Goal: Task Accomplishment & Management: Complete application form

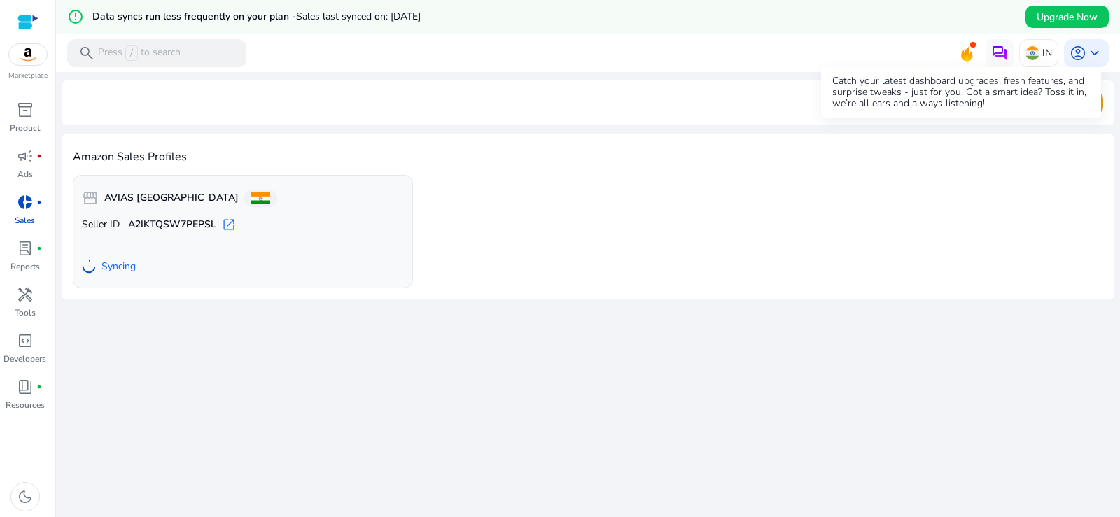
click at [961, 54] on icon at bounding box center [966, 53] width 11 height 15
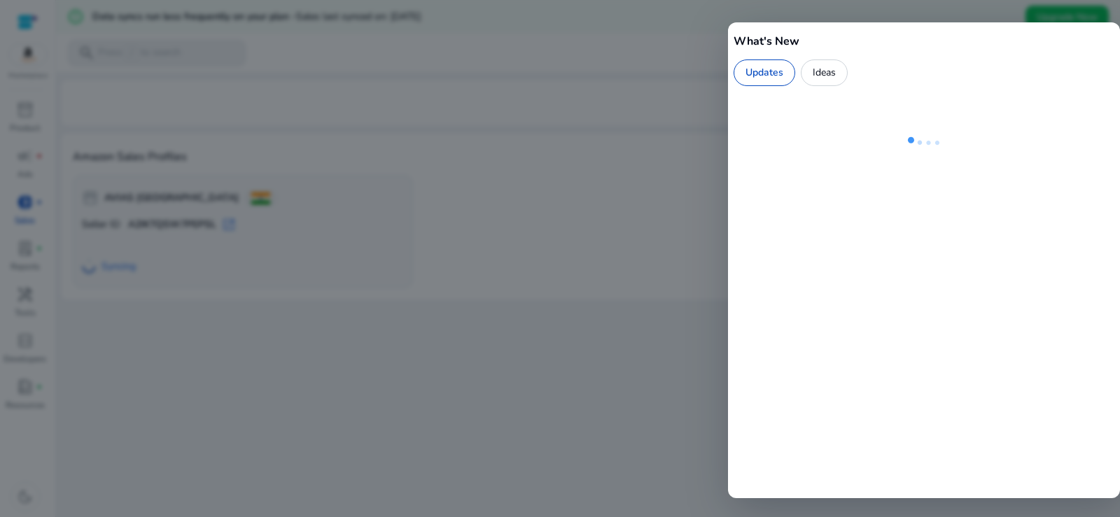
click at [517, 297] on div at bounding box center [560, 258] width 1120 height 517
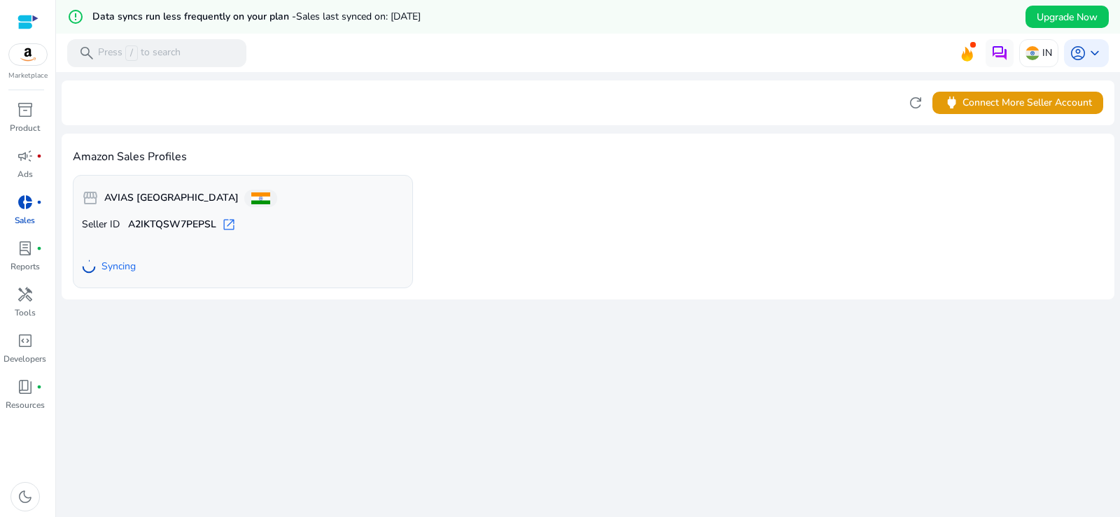
click at [22, 60] on img at bounding box center [28, 54] width 38 height 21
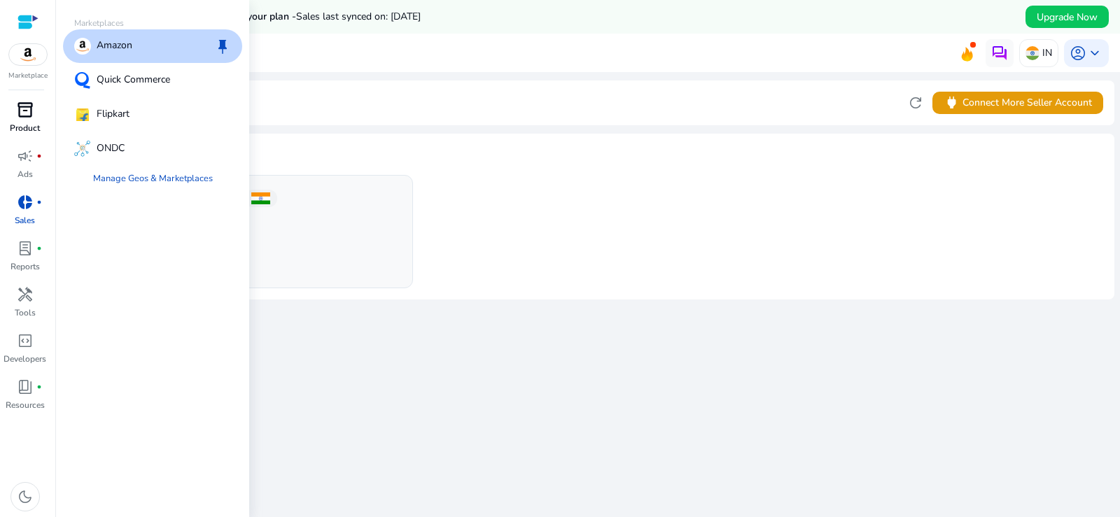
click at [21, 123] on p "Product" at bounding box center [25, 128] width 30 height 13
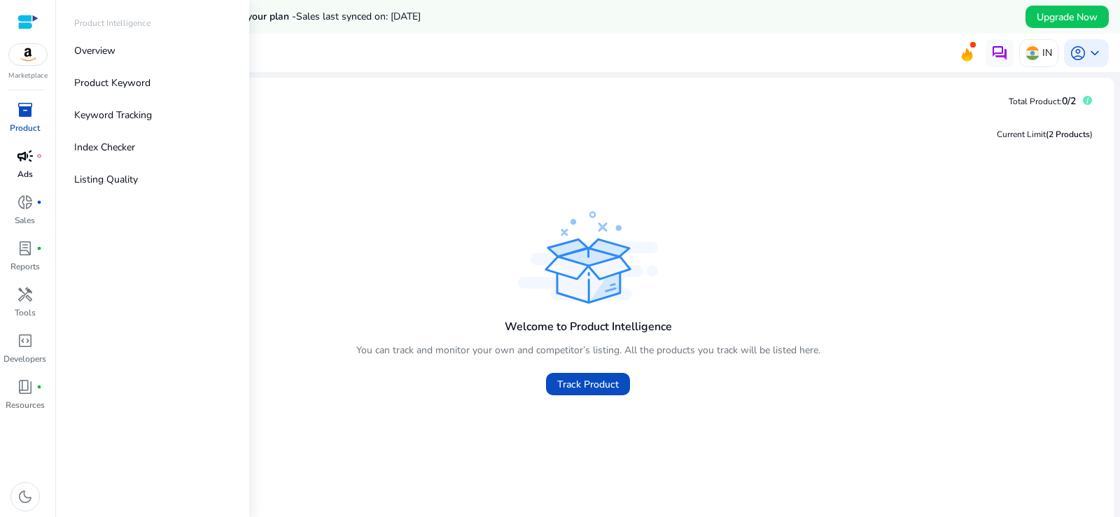
click at [20, 167] on div "campaign fiber_manual_record" at bounding box center [25, 156] width 39 height 22
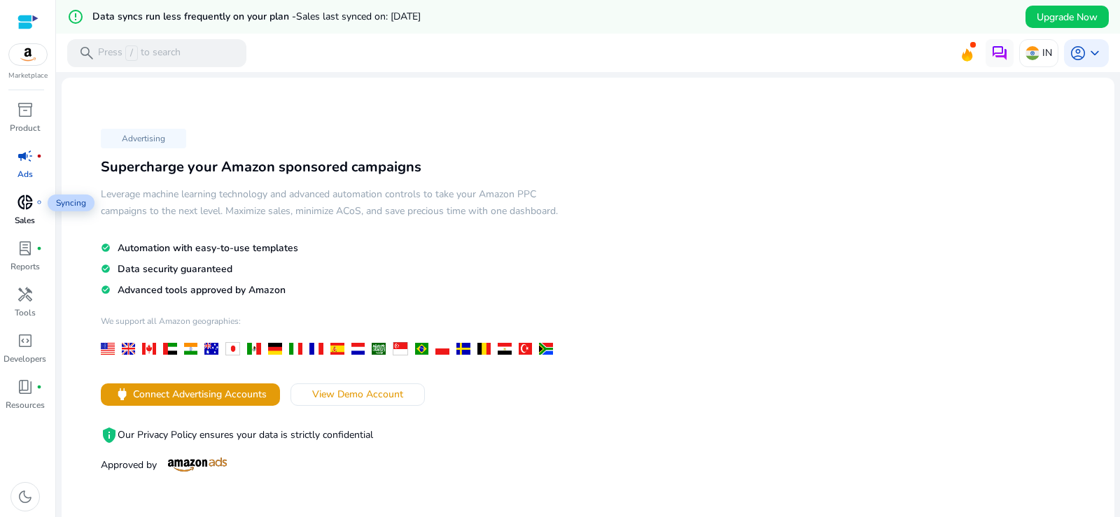
click at [20, 208] on span "donut_small" at bounding box center [25, 202] width 17 height 17
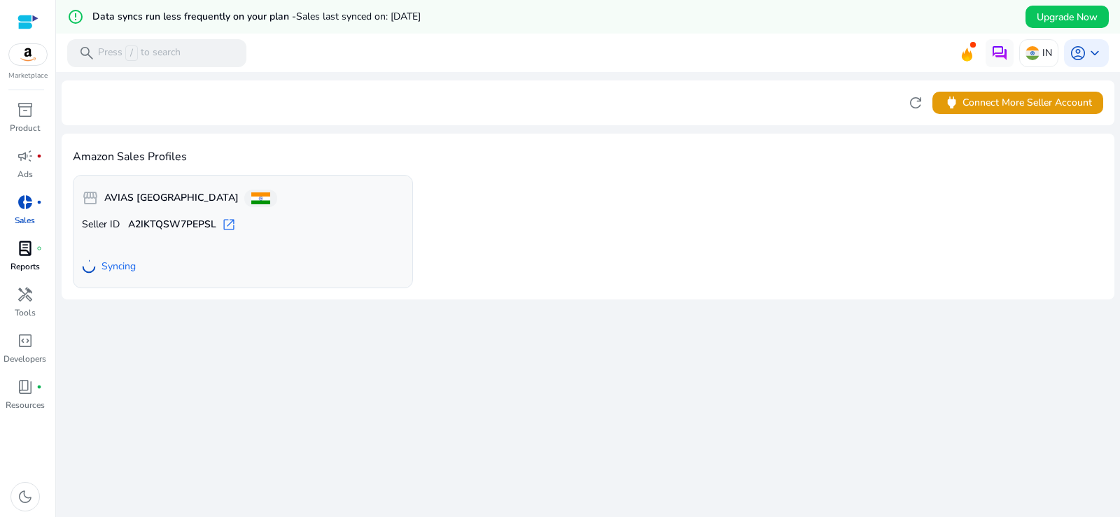
click at [32, 261] on p "Reports" at bounding box center [25, 266] width 29 height 13
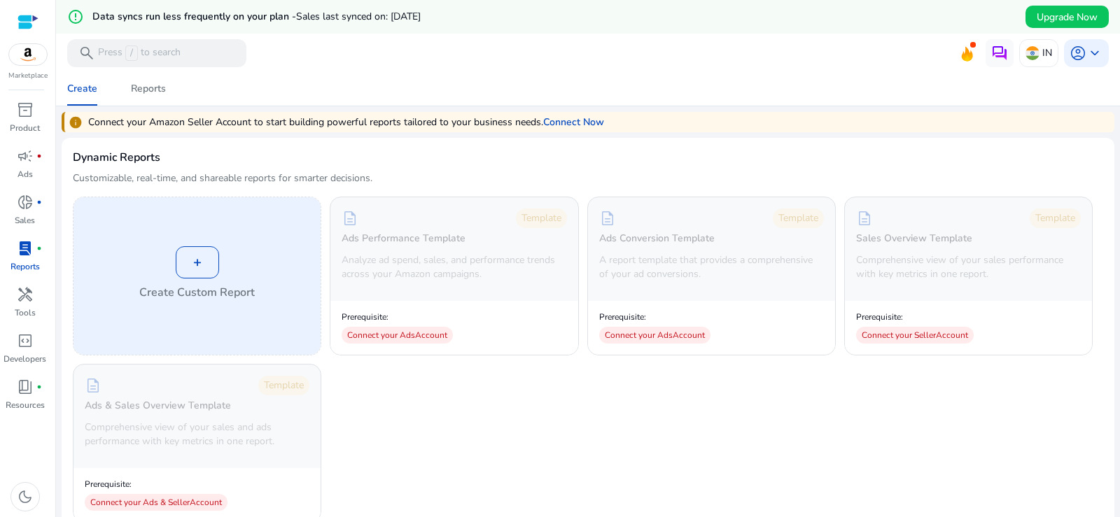
click at [190, 270] on div "+" at bounding box center [197, 262] width 43 height 32
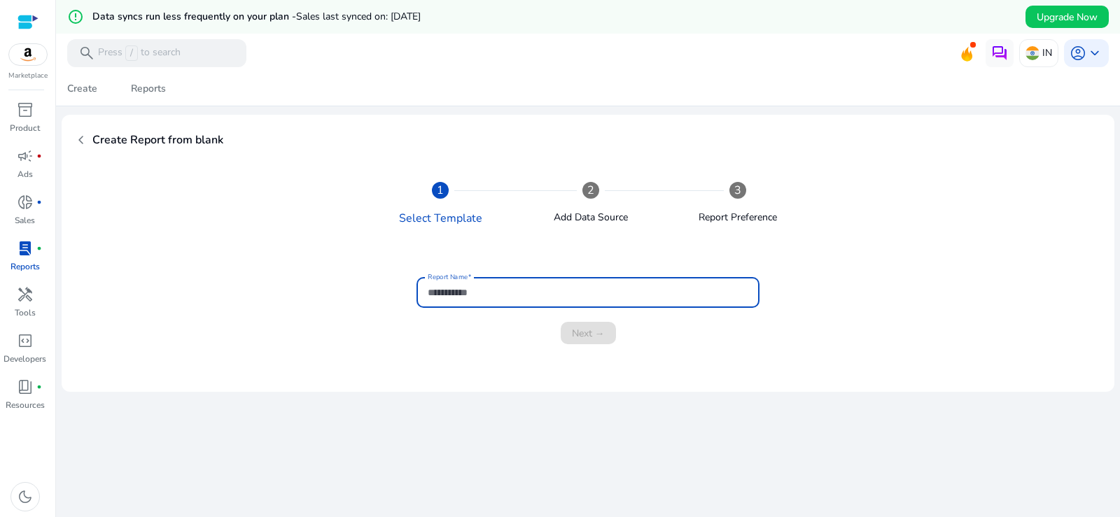
click at [528, 291] on input "Report Name" at bounding box center [588, 292] width 321 height 15
type input "**********"
click at [580, 332] on span "Next →" at bounding box center [588, 333] width 33 height 15
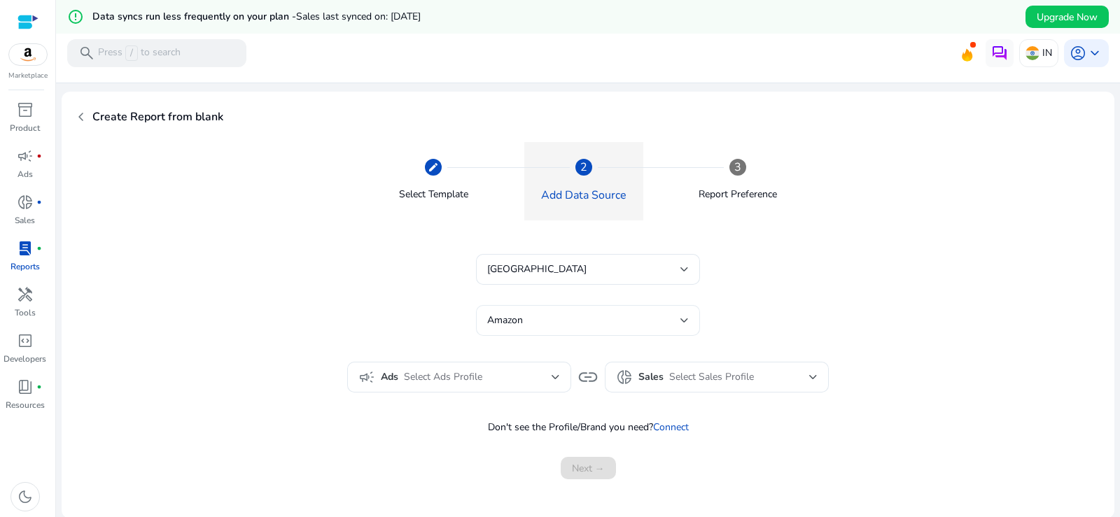
scroll to position [34, 0]
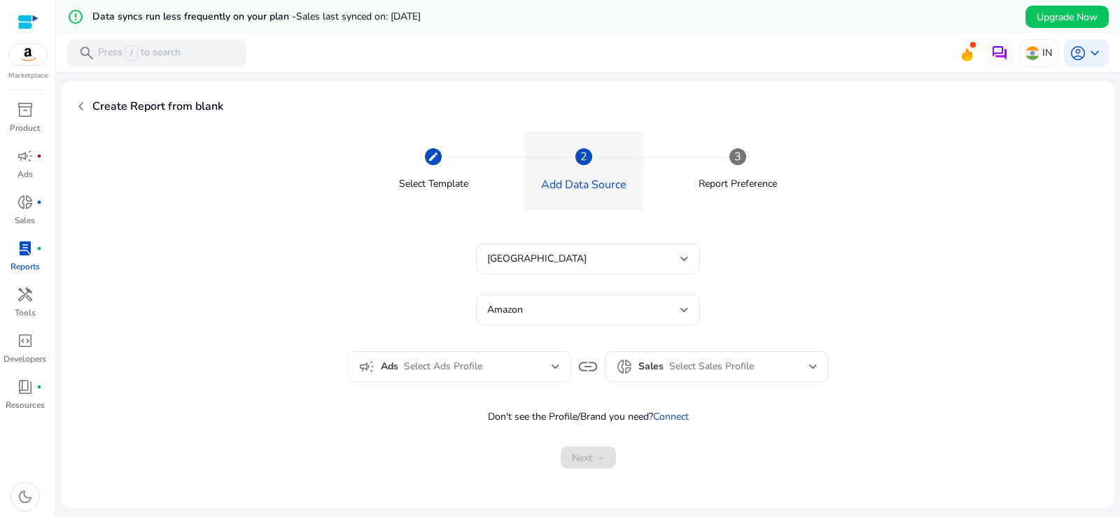
click at [497, 368] on div "Select Ads Profile" at bounding box center [478, 366] width 148 height 15
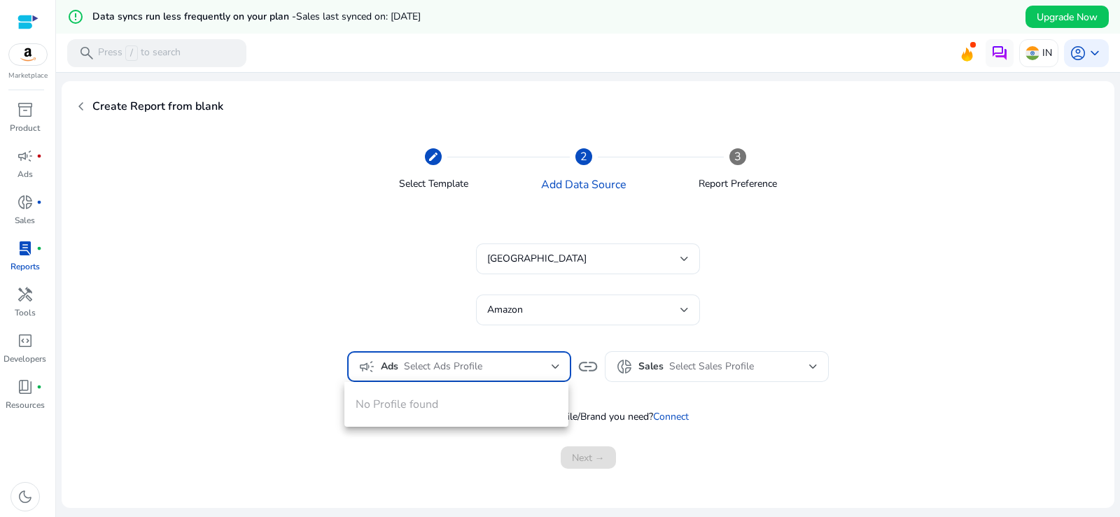
click at [488, 403] on div "No Profile found" at bounding box center [456, 404] width 224 height 45
click at [663, 370] on div at bounding box center [560, 258] width 1120 height 517
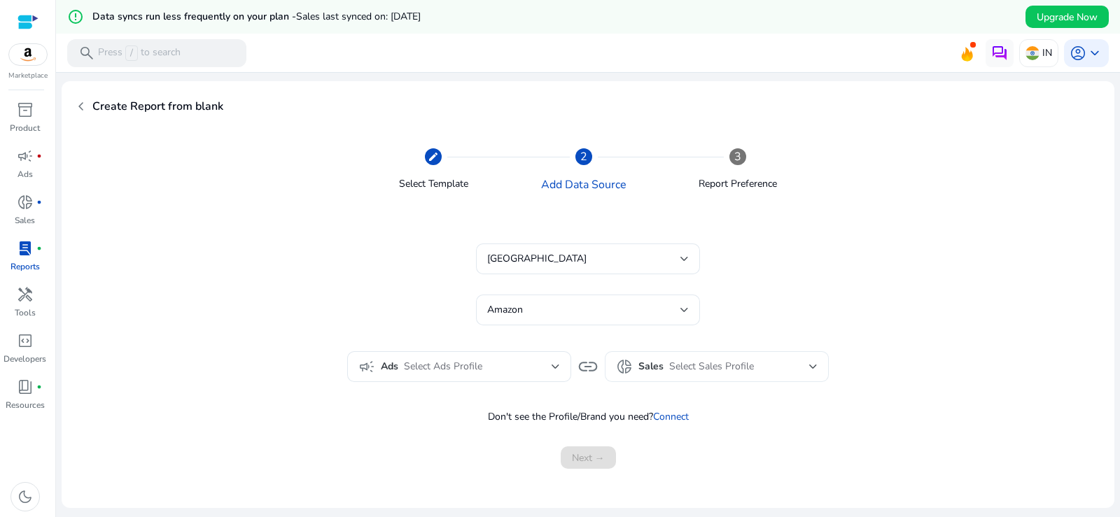
click at [778, 360] on div "Select Sales Profile" at bounding box center [739, 366] width 140 height 15
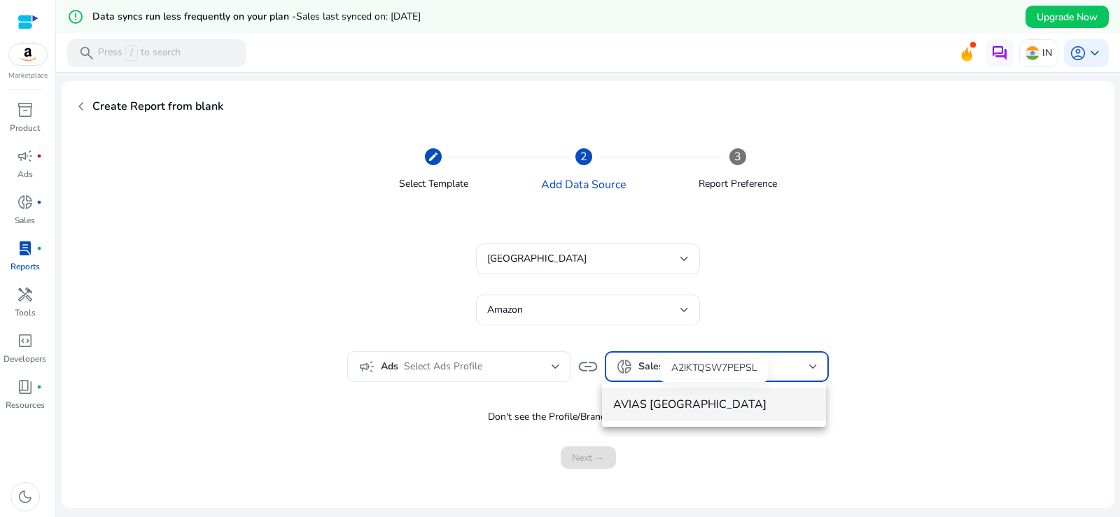
click at [723, 398] on span "AVIAS [GEOGRAPHIC_DATA]" at bounding box center [714, 404] width 202 height 15
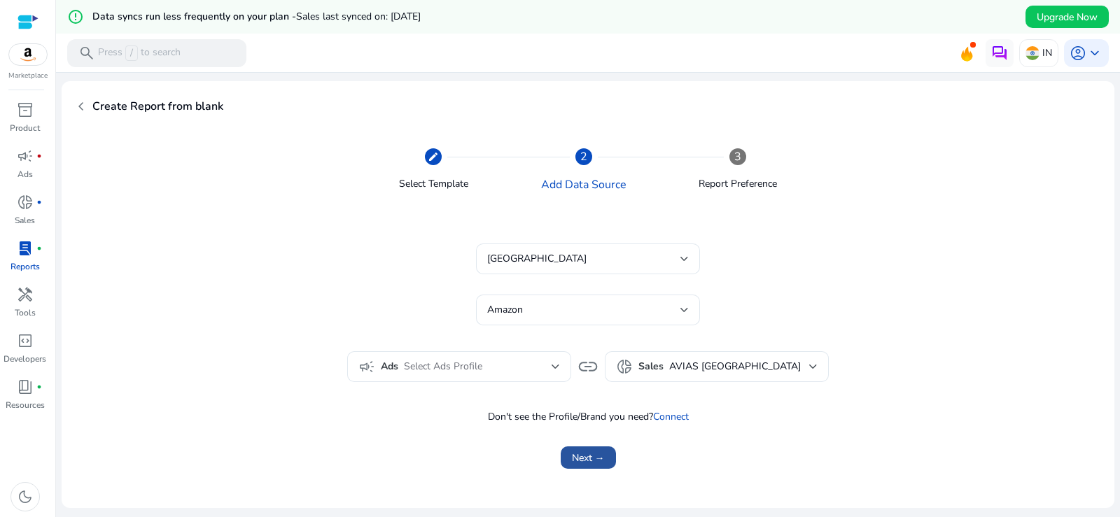
click at [585, 466] on span "submit" at bounding box center [588, 458] width 55 height 34
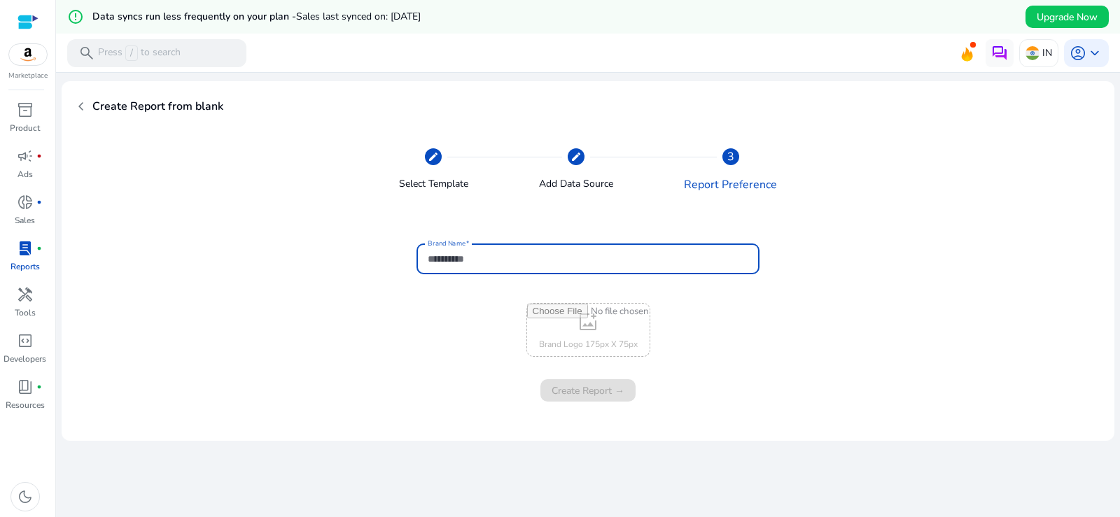
click at [564, 262] on input "Brand Name" at bounding box center [588, 258] width 321 height 15
type input "*****"
click at [576, 393] on span "Create Report →" at bounding box center [588, 391] width 73 height 15
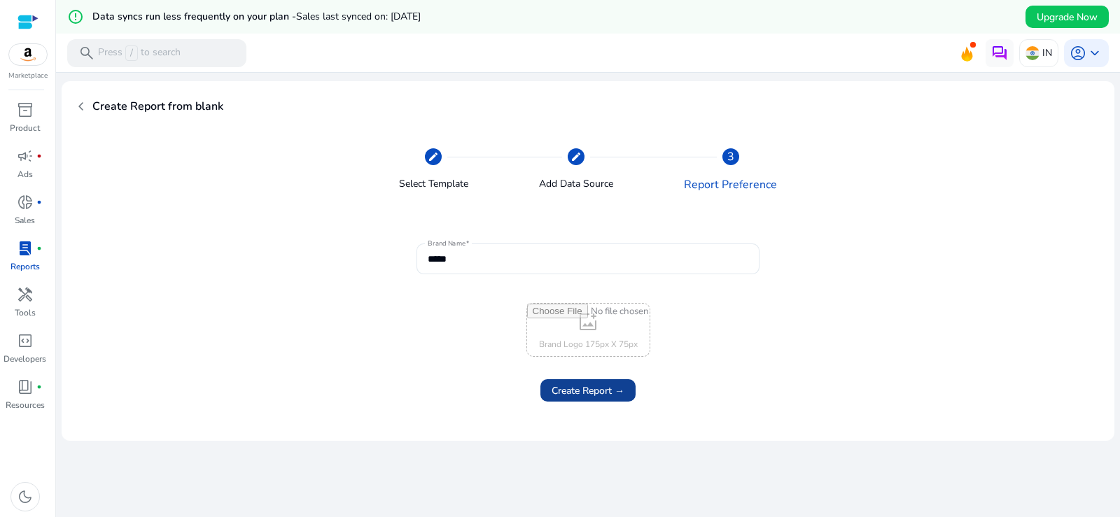
click at [578, 391] on span "Create Report →" at bounding box center [588, 391] width 73 height 15
click at [578, 391] on icon at bounding box center [588, 388] width 22 height 22
click at [578, 391] on span "Create Report →" at bounding box center [588, 391] width 73 height 15
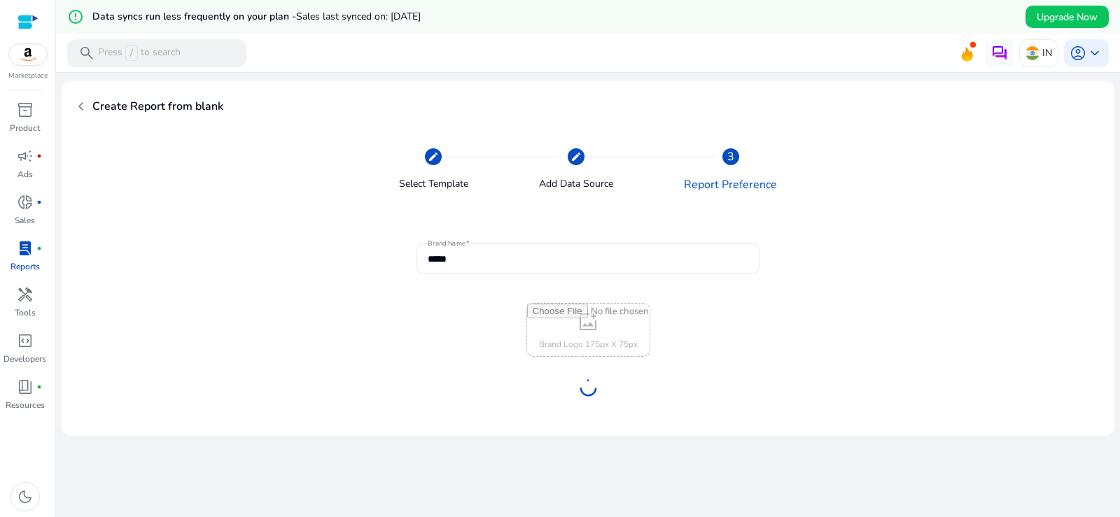
click at [578, 391] on icon at bounding box center [587, 388] width 19 height 19
click at [578, 391] on div at bounding box center [588, 387] width 21 height 21
click at [578, 391] on span "Create Report →" at bounding box center [588, 391] width 73 height 15
click at [578, 391] on icon at bounding box center [587, 388] width 25 height 25
click at [578, 391] on div at bounding box center [588, 388] width 22 height 22
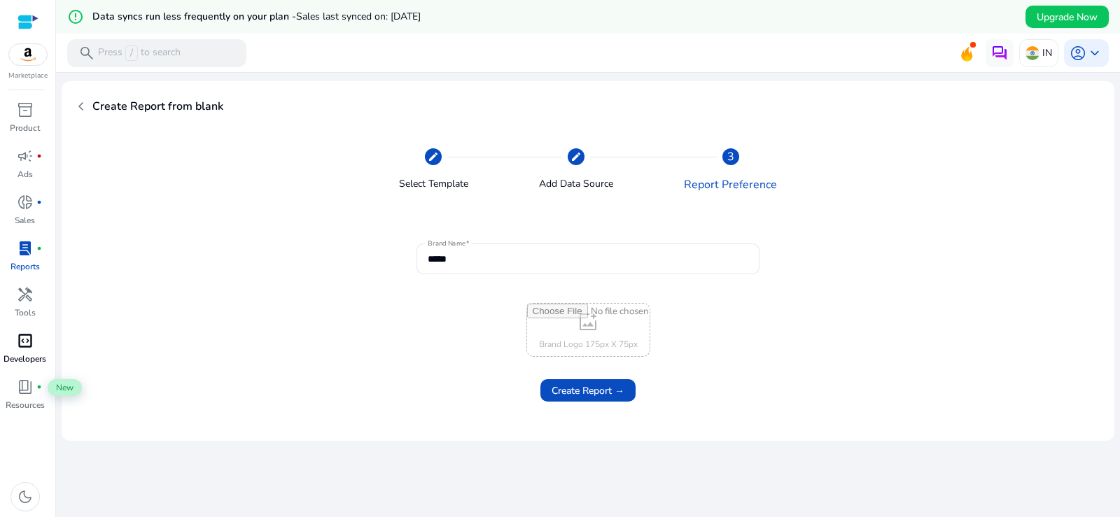
click at [40, 334] on div "code_blocks" at bounding box center [25, 341] width 39 height 22
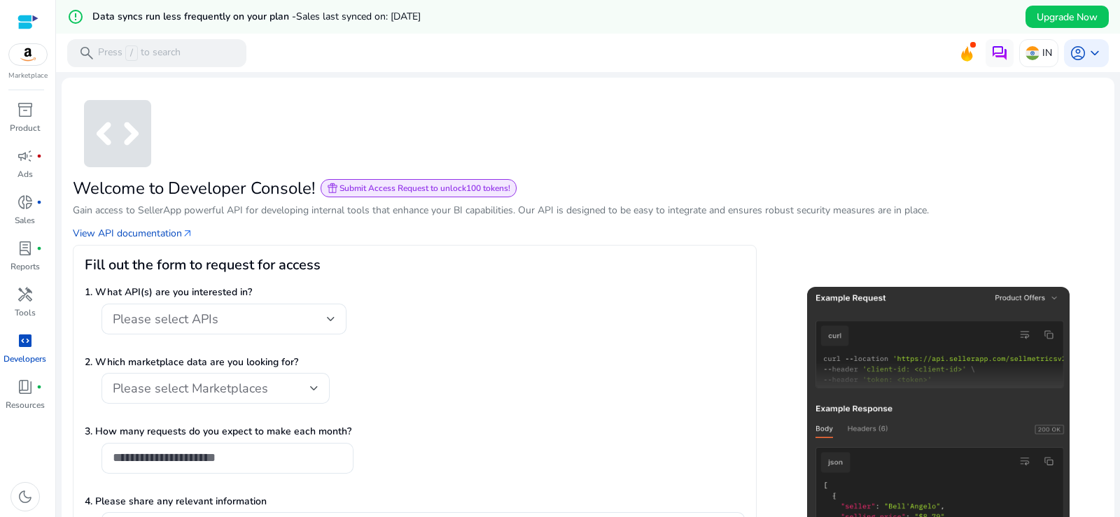
click at [421, 337] on div "Please select APIs" at bounding box center [415, 327] width 660 height 46
click at [26, 62] on img at bounding box center [28, 54] width 38 height 21
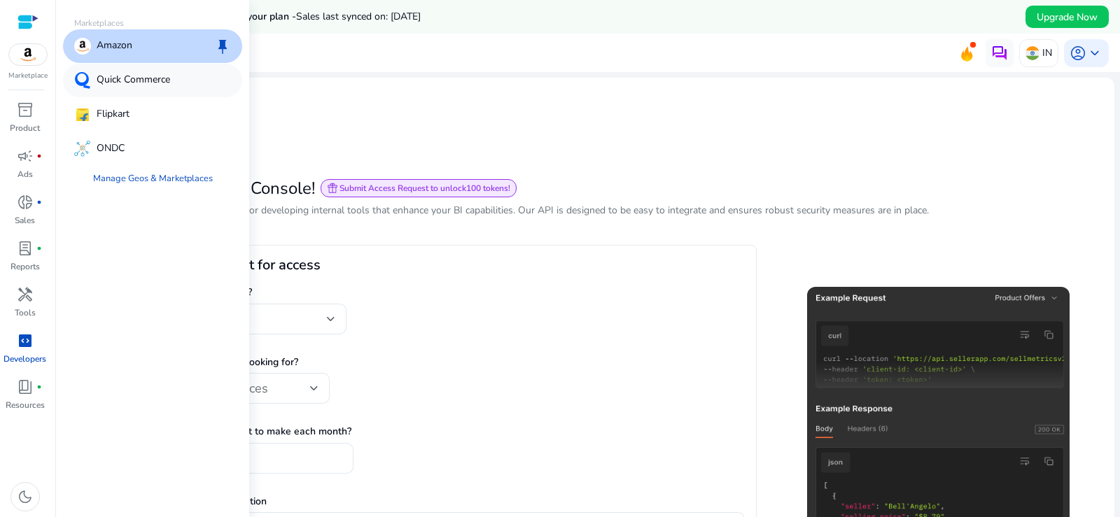
click at [148, 90] on div "Quick Commerce" at bounding box center [152, 81] width 179 height 34
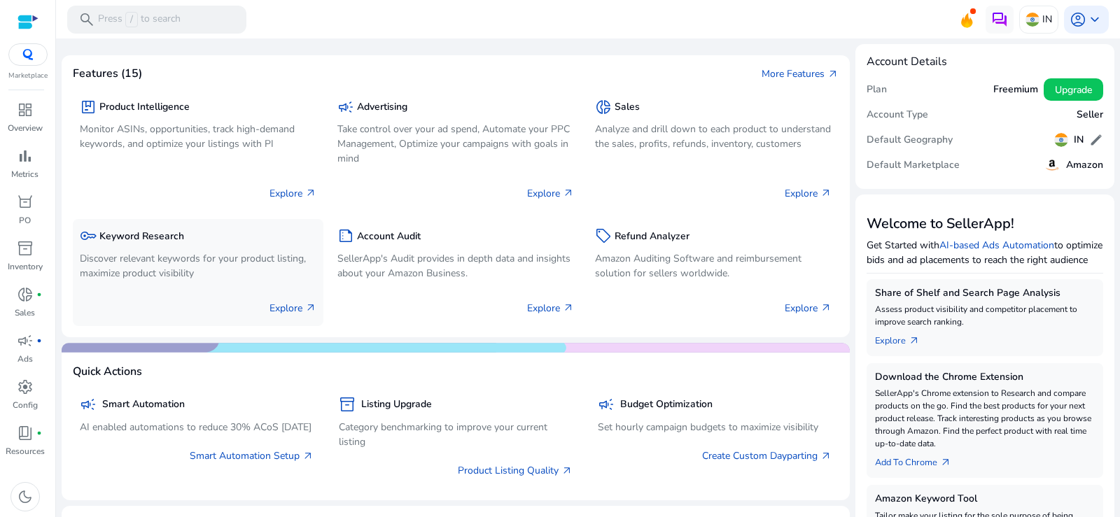
click at [293, 309] on p "Explore arrow_outward" at bounding box center [293, 308] width 47 height 15
